Goal: Information Seeking & Learning: Learn about a topic

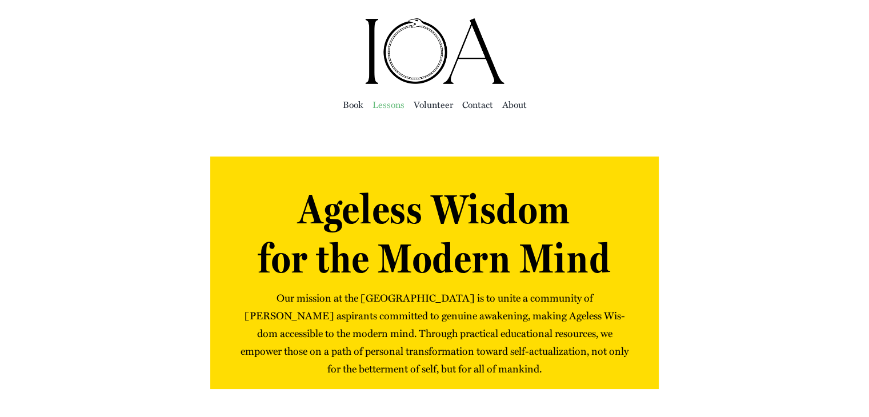
click at [390, 103] on span "Lessons" at bounding box center [388, 105] width 32 height 16
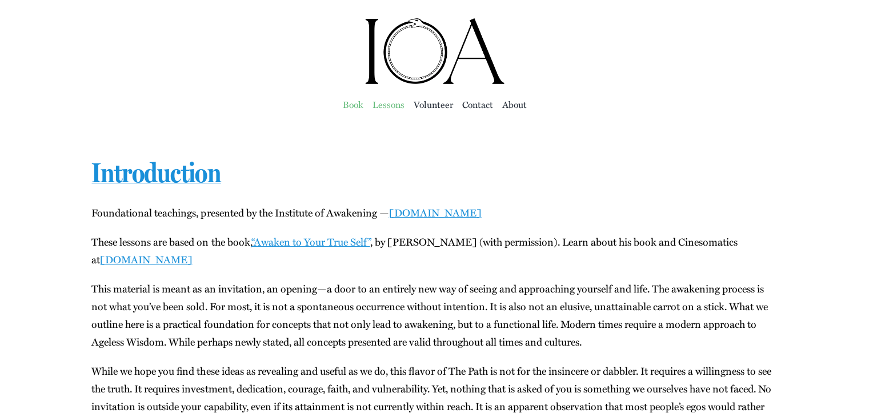
click at [352, 105] on span "Book" at bounding box center [353, 105] width 21 height 16
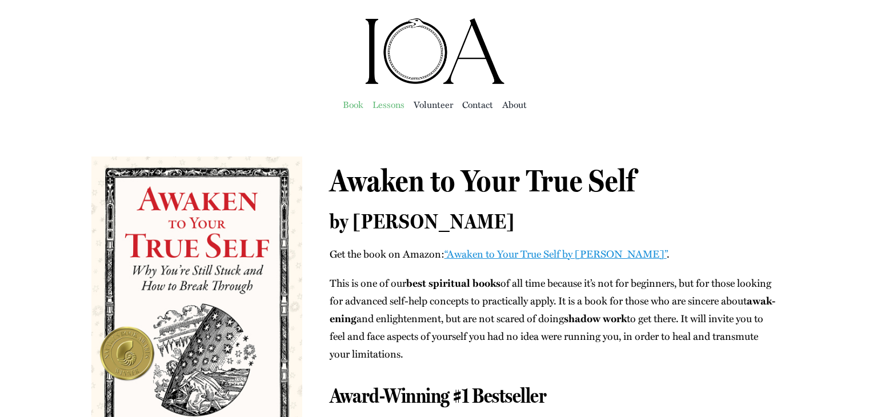
click at [395, 102] on span "Lessons" at bounding box center [388, 105] width 32 height 16
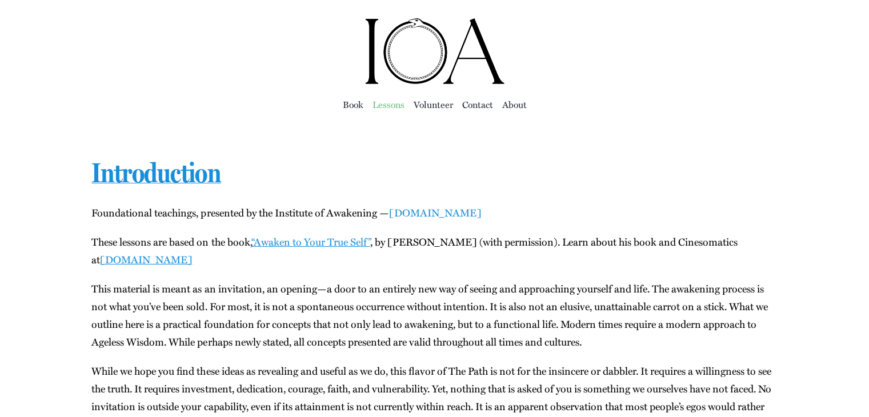
click at [458, 215] on link "instituteofawakening.org" at bounding box center [434, 212] width 93 height 15
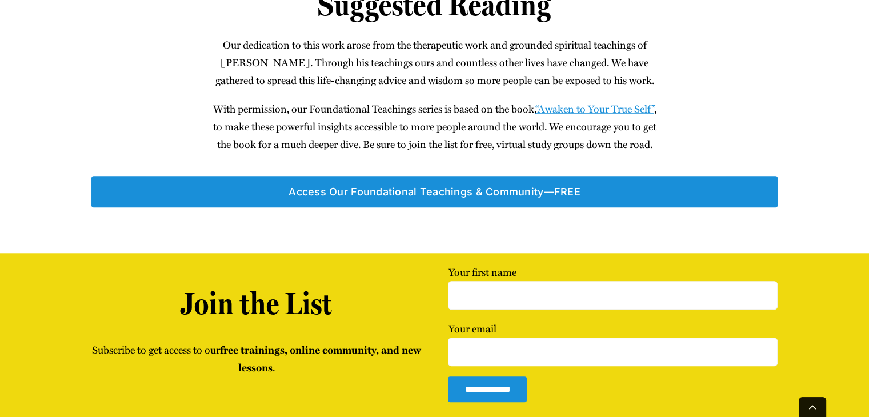
scroll to position [1028, 0]
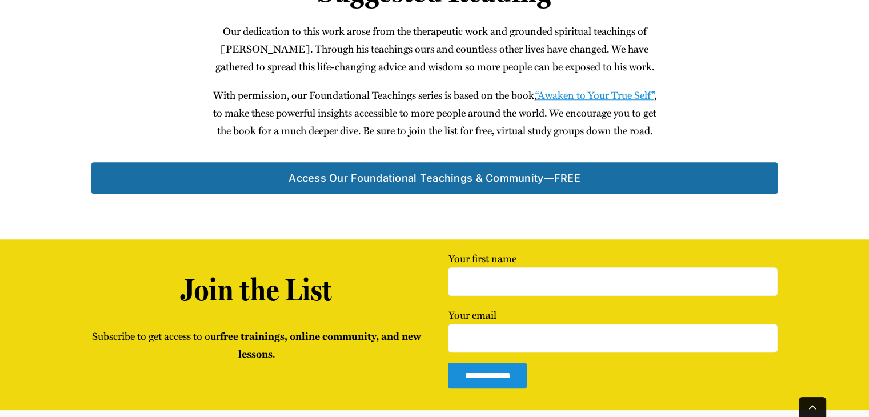
click at [568, 184] on span "Access Our Foun­da­tion­al Teach­ings & Community—FREE" at bounding box center [434, 178] width 292 height 12
